Goal: Task Accomplishment & Management: Use online tool/utility

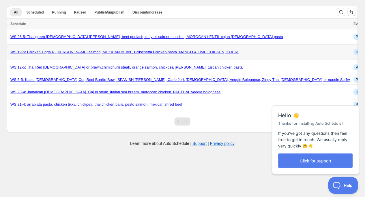
click at [79, 52] on link "WS 19-5: Chicken Tinga R, [PERSON_NAME] salmon, MEXICAN BEAN , Bruschetta Chick…" at bounding box center [124, 52] width 229 height 4
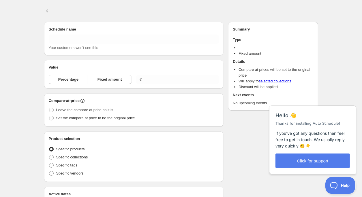
type input "WS 19-5: Chicken Tinga R, [PERSON_NAME] salmon, MEXICAN BEAN , Bruschetta Chick…"
radio input "true"
checkbox input "true"
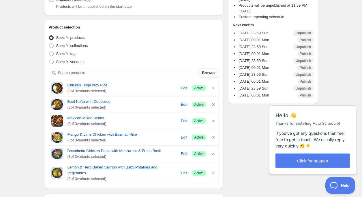
scroll to position [105, 0]
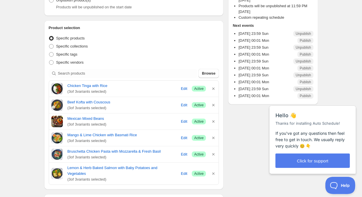
click at [138, 122] on span "( 3 of 3 variants selected)" at bounding box center [122, 125] width 109 height 6
click at [214, 137] on icon "button" at bounding box center [213, 138] width 2 height 2
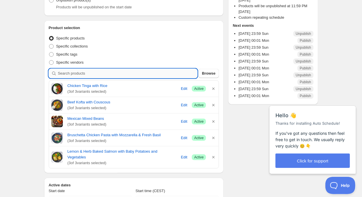
click at [134, 70] on input "search" at bounding box center [128, 73] width 140 height 9
type input "c"
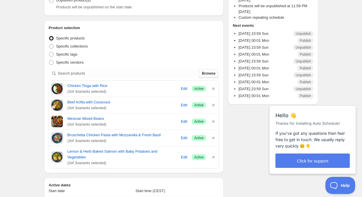
click at [203, 72] on span "Browse" at bounding box center [209, 74] width 14 height 6
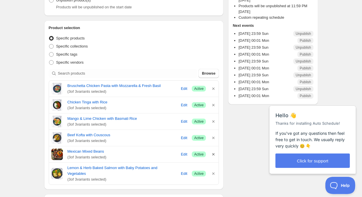
click at [215, 153] on icon "button" at bounding box center [214, 155] width 6 height 6
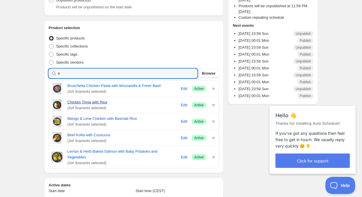
type input "e"
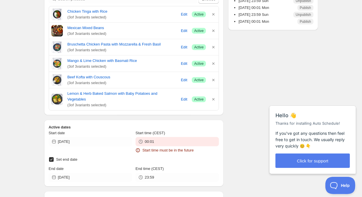
scroll to position [219, 0]
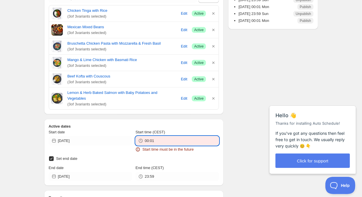
click at [150, 141] on input "00:01" at bounding box center [182, 141] width 74 height 9
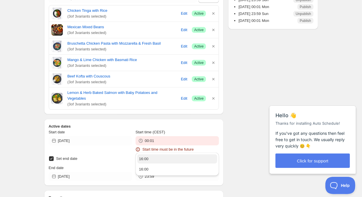
click at [157, 158] on button "16:00" at bounding box center [177, 159] width 80 height 9
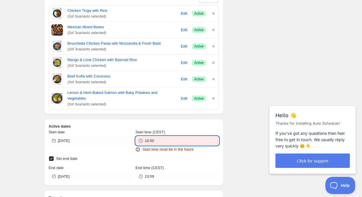
click at [162, 142] on input "16:00" at bounding box center [182, 141] width 74 height 9
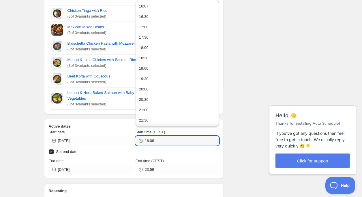
type input "16:08"
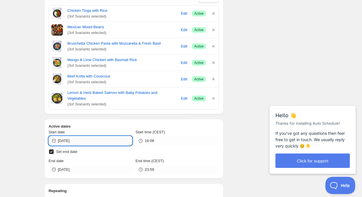
click at [104, 139] on input "[DATE]" at bounding box center [95, 141] width 74 height 9
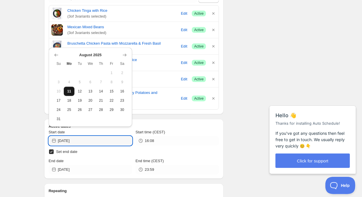
click at [70, 92] on span "11" at bounding box center [69, 91] width 6 height 5
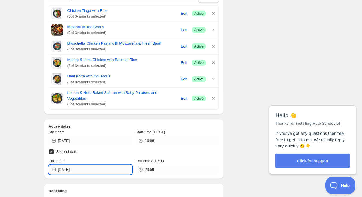
click at [93, 170] on input "[DATE]" at bounding box center [95, 169] width 74 height 9
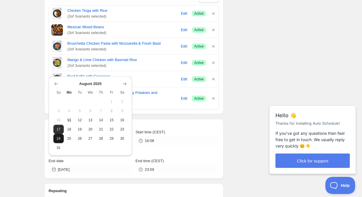
click at [62, 137] on button "24" at bounding box center [58, 138] width 11 height 9
type input "[DATE]"
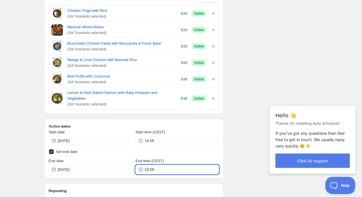
click at [158, 170] on input "23:59" at bounding box center [182, 169] width 74 height 9
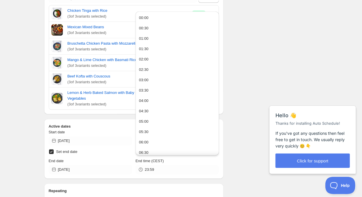
click at [229, 141] on div "There were some issues with your form submission Start time must be in the futu…" at bounding box center [179, 198] width 279 height 775
